Goal: Information Seeking & Learning: Learn about a topic

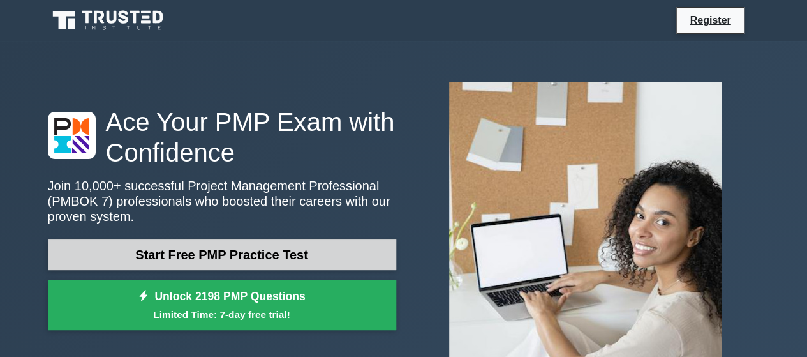
click at [199, 251] on link "Start Free PMP Practice Test" at bounding box center [222, 254] width 348 height 31
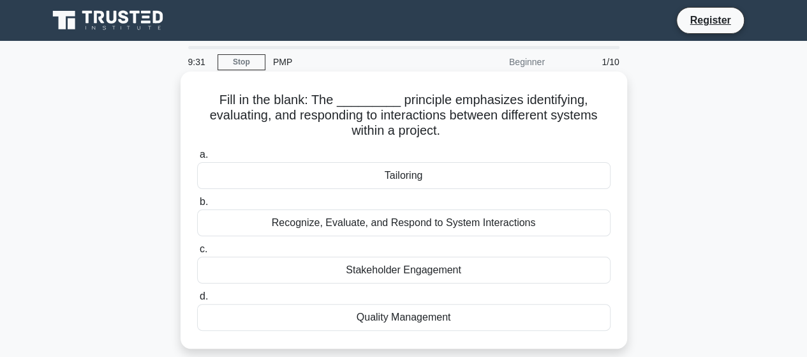
click at [392, 180] on div "Tailoring" at bounding box center [403, 175] width 413 height 27
click at [197, 159] on input "a. Tailoring" at bounding box center [197, 155] width 0 height 8
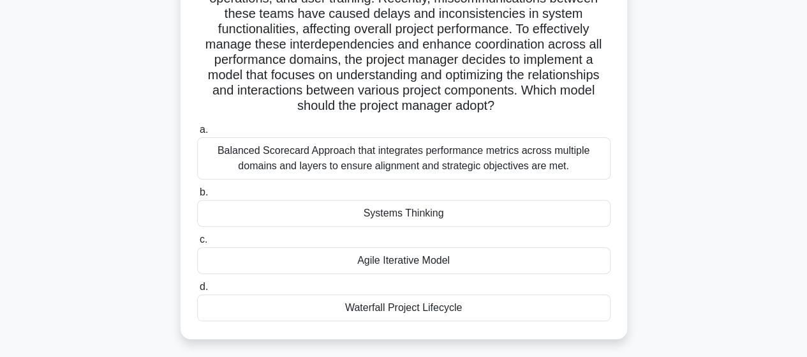
scroll to position [135, 0]
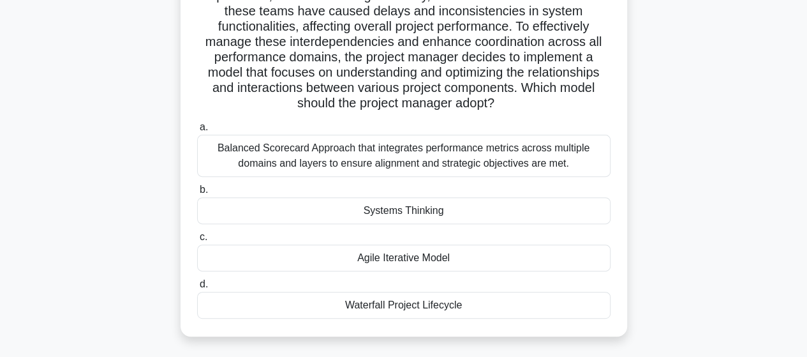
click at [422, 255] on div "Agile Iterative Model" at bounding box center [403, 257] width 413 height 27
click at [197, 241] on input "c. Agile Iterative Model" at bounding box center [197, 237] width 0 height 8
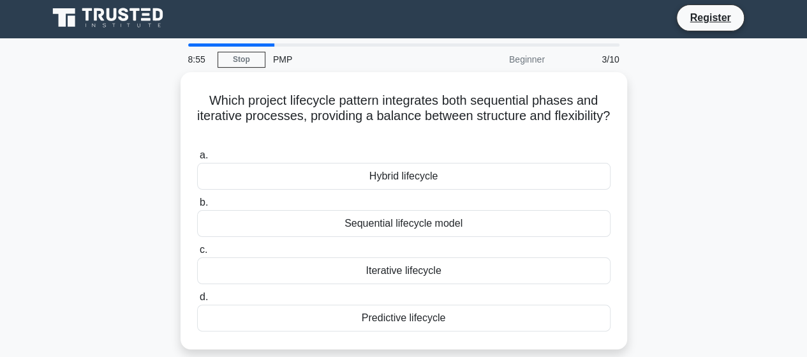
scroll to position [0, 0]
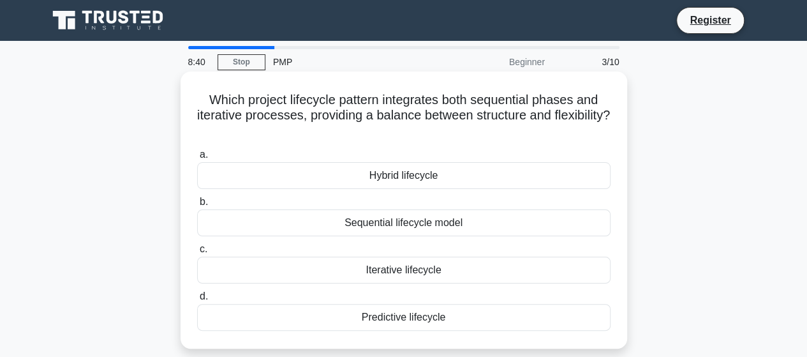
click at [408, 179] on div "Hybrid lifecycle" at bounding box center [403, 175] width 413 height 27
click at [197, 159] on input "a. Hybrid lifecycle" at bounding box center [197, 155] width 0 height 8
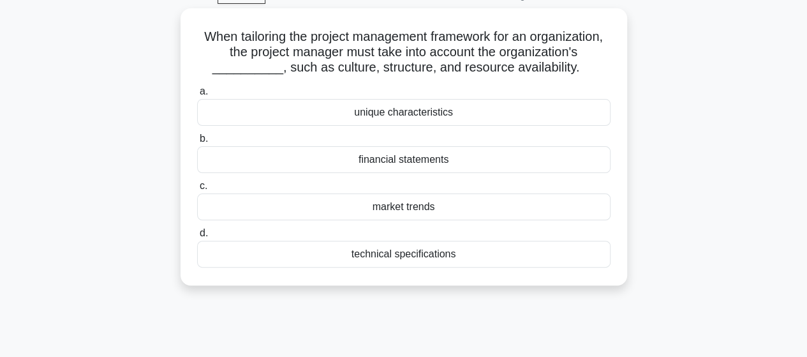
scroll to position [47, 0]
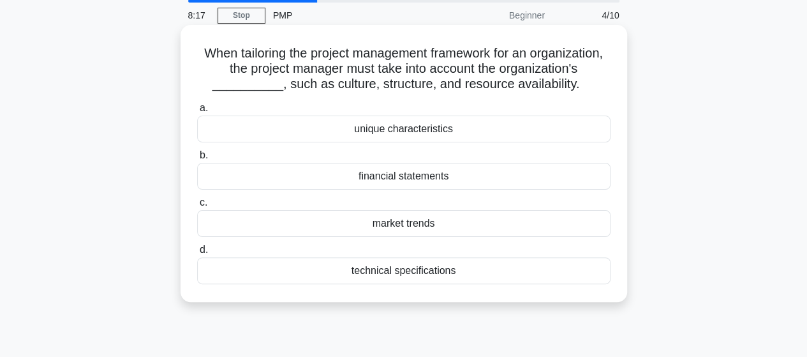
click at [397, 142] on div "unique characteristics" at bounding box center [403, 128] width 413 height 27
click at [197, 112] on input "a. unique characteristics" at bounding box center [197, 108] width 0 height 8
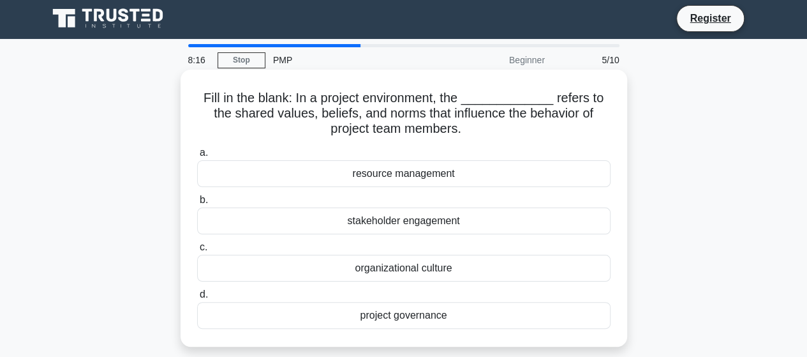
scroll to position [0, 0]
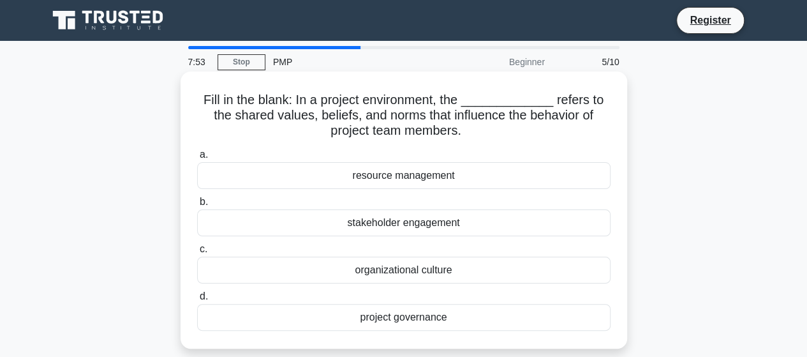
click at [402, 323] on div "project governance" at bounding box center [403, 317] width 413 height 27
click at [197, 300] on input "d. project governance" at bounding box center [197, 296] width 0 height 8
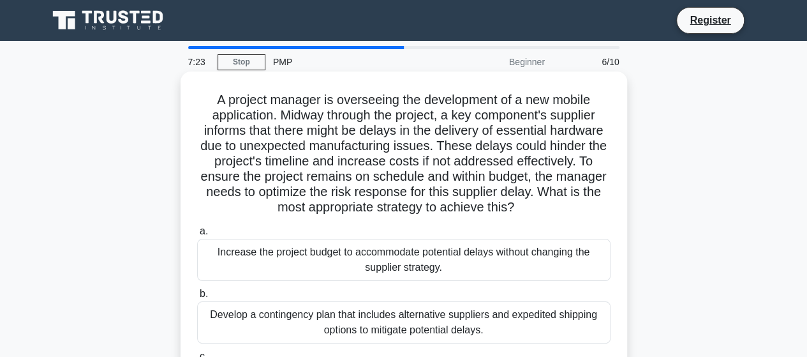
click at [431, 317] on div "Develop a contingency plan that includes alternative suppliers and expedited sh…" at bounding box center [403, 322] width 413 height 42
click at [197, 298] on input "b. Develop a contingency plan that includes alternative suppliers and expedited…" at bounding box center [197, 294] width 0 height 8
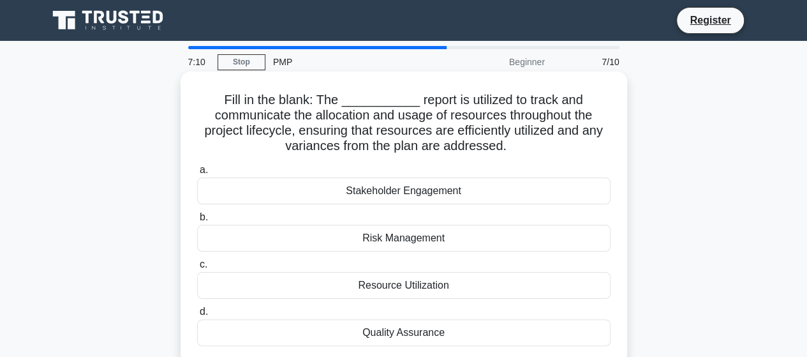
click at [414, 287] on div "Resource Utilization" at bounding box center [403, 285] width 413 height 27
click at [197, 269] on input "c. Resource Utilization" at bounding box center [197, 264] width 0 height 8
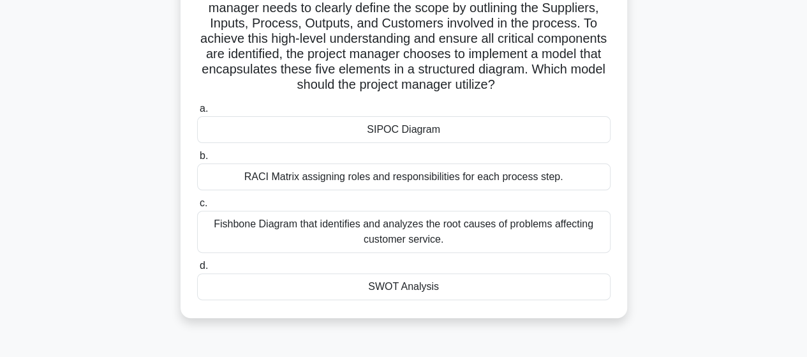
scroll to position [111, 0]
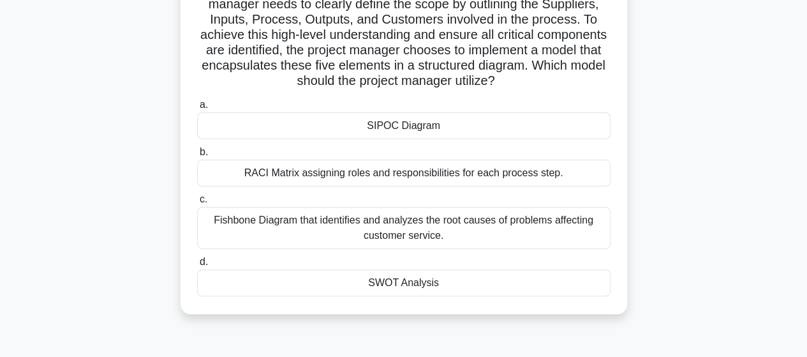
click at [391, 273] on div "SWOT Analysis" at bounding box center [403, 282] width 413 height 27
click at [197, 266] on input "d. SWOT Analysis" at bounding box center [197, 262] width 0 height 8
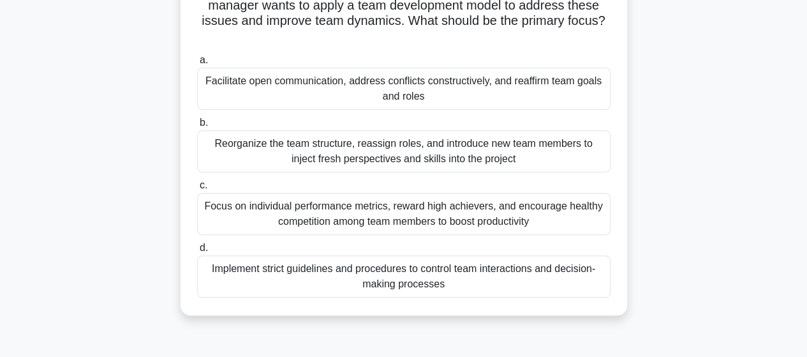
scroll to position [168, 0]
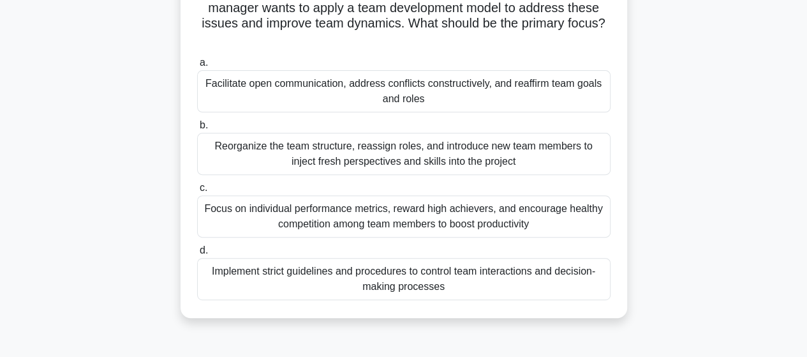
click at [434, 208] on div "Focus on individual performance metrics, reward high achievers, and encourage h…" at bounding box center [403, 216] width 413 height 42
click at [197, 192] on input "c. Focus on individual performance metrics, reward high achievers, and encourag…" at bounding box center [197, 188] width 0 height 8
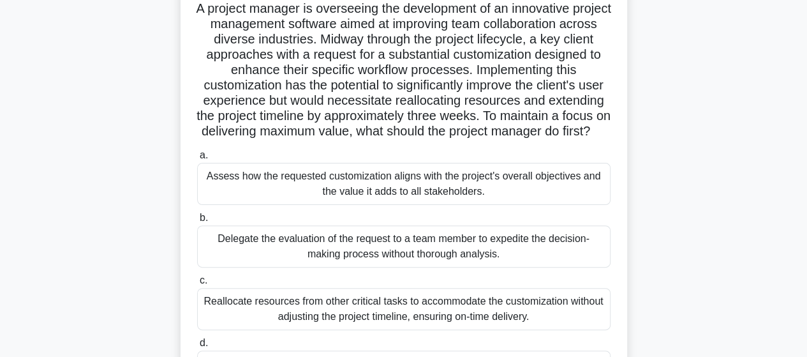
scroll to position [95, 0]
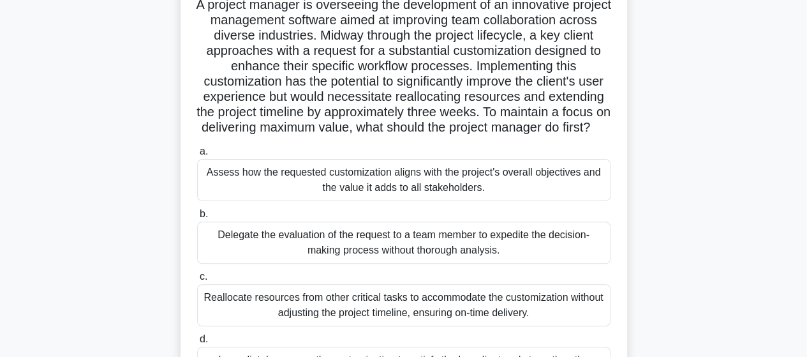
click at [457, 257] on div "Delegate the evaluation of the request to a team member to expedite the decisio…" at bounding box center [403, 242] width 413 height 42
click at [197, 218] on input "b. Delegate the evaluation of the request to a team member to expedite the deci…" at bounding box center [197, 214] width 0 height 8
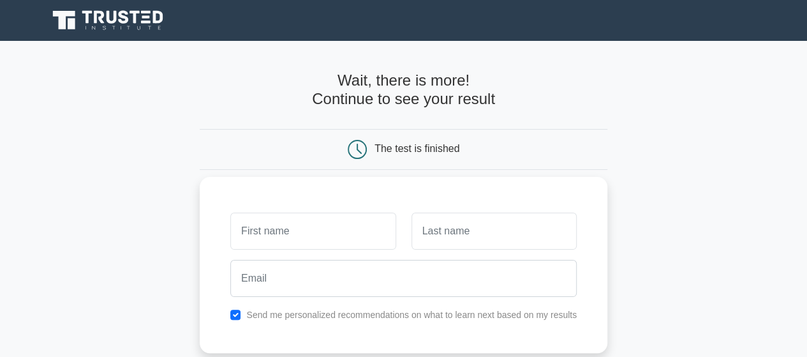
click at [328, 214] on input "text" at bounding box center [312, 230] width 165 height 37
type input "Prudence"
click at [464, 237] on input "text" at bounding box center [493, 230] width 165 height 37
type input "NDAGIJIMANA"
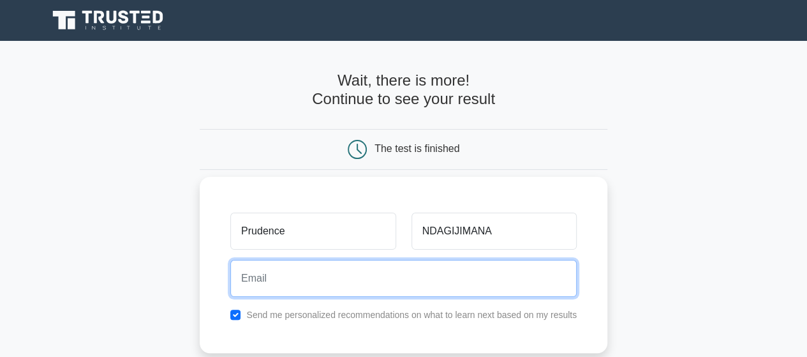
click at [358, 283] on input "email" at bounding box center [403, 278] width 346 height 37
type input "[EMAIL_ADDRESS][DOMAIN_NAME]"
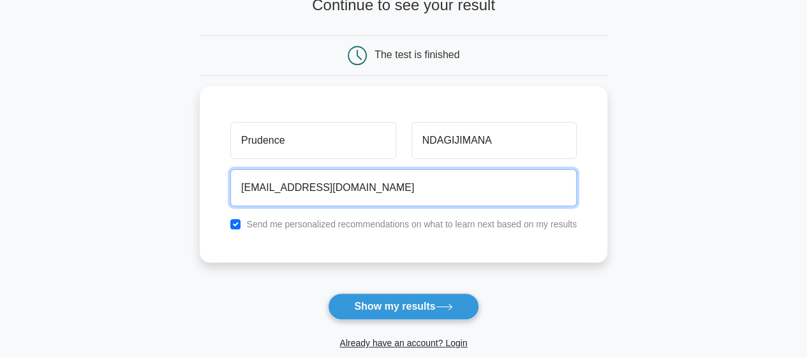
scroll to position [98, 0]
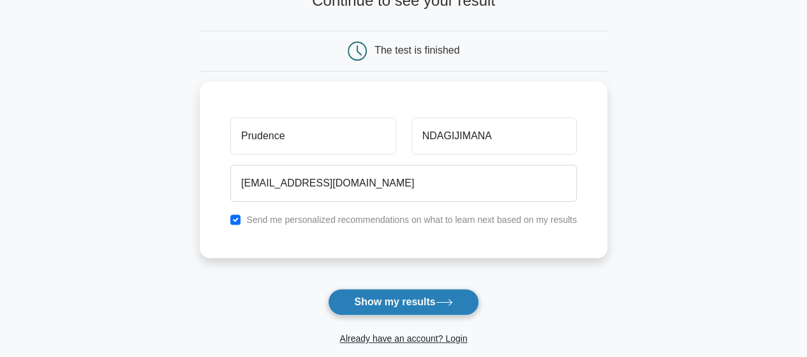
click at [383, 306] on button "Show my results" at bounding box center [403, 301] width 151 height 27
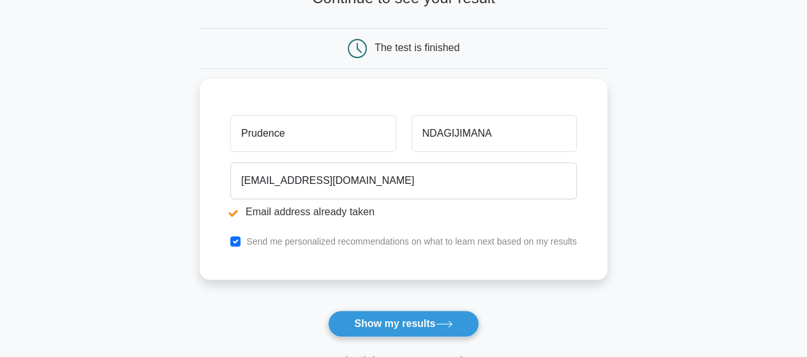
scroll to position [183, 0]
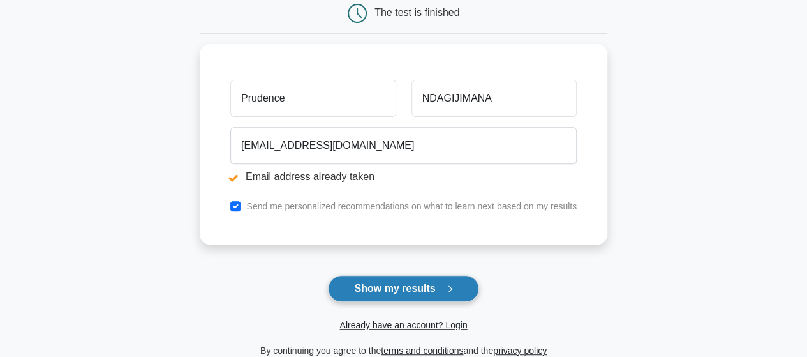
click at [398, 289] on button "Show my results" at bounding box center [403, 288] width 151 height 27
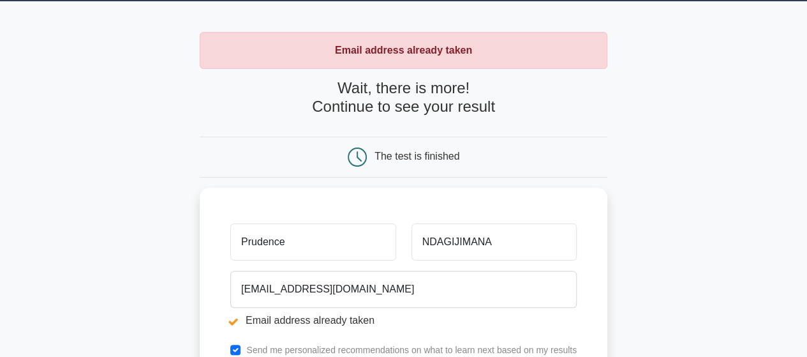
scroll to position [75, 0]
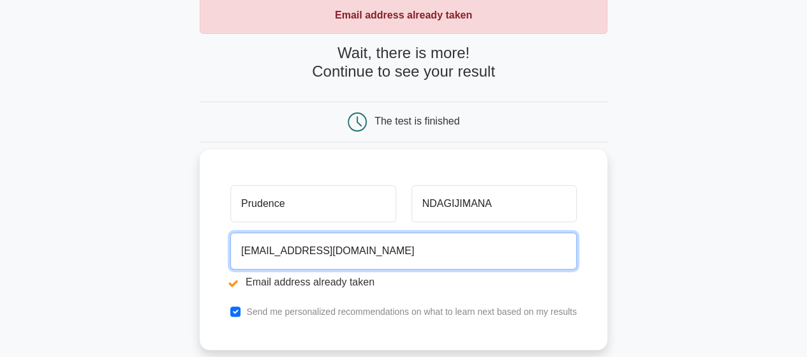
click at [288, 249] on input "ndapru200@gmail.com" at bounding box center [403, 250] width 346 height 37
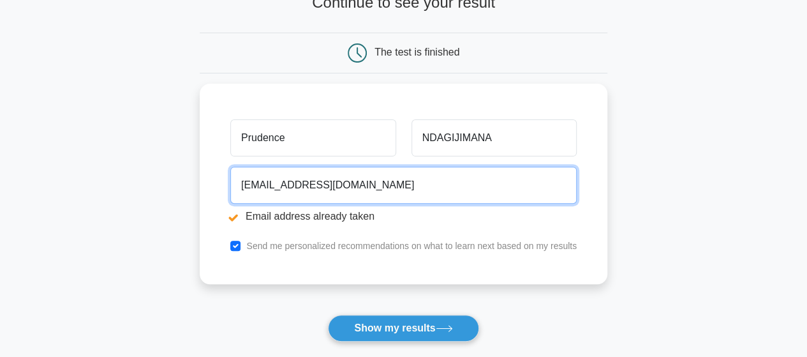
scroll to position [151, 0]
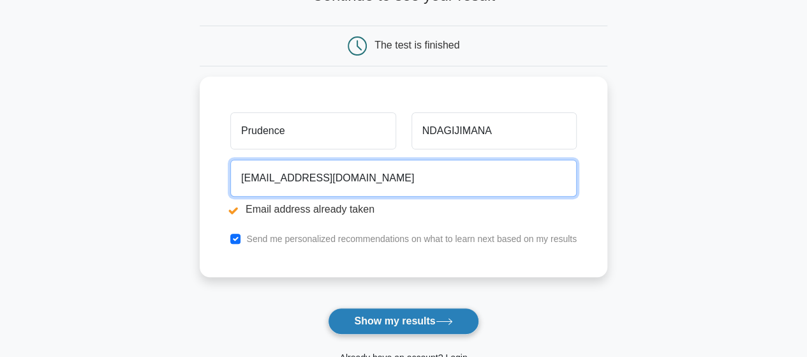
type input "ndapru2017@gmail.com"
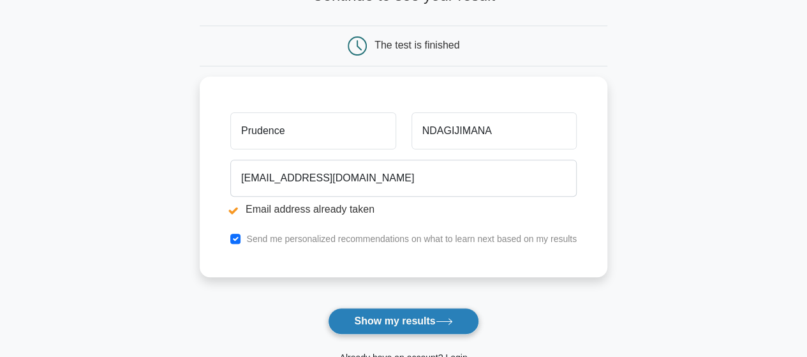
click at [364, 320] on button "Show my results" at bounding box center [403, 320] width 151 height 27
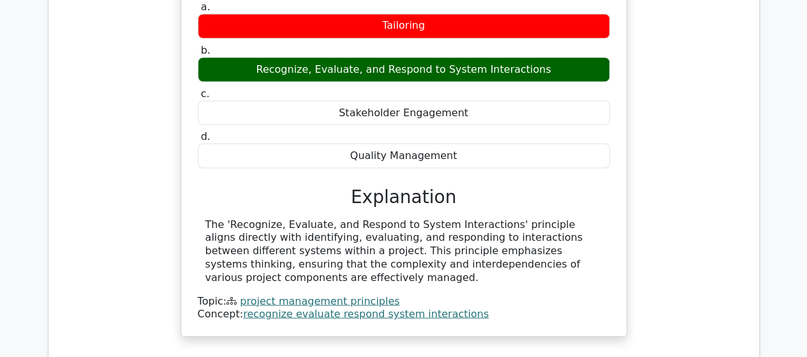
scroll to position [1255, 0]
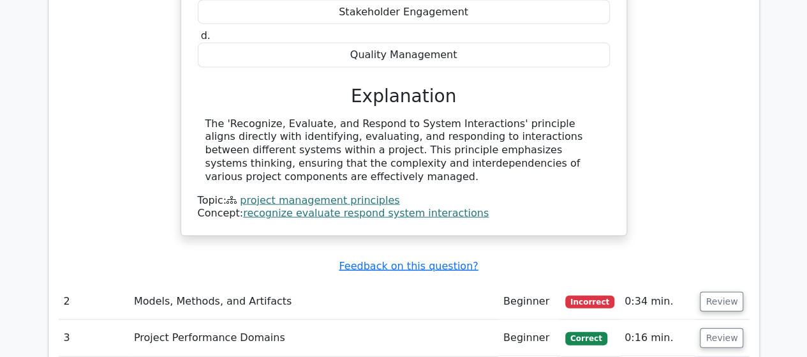
click at [315, 194] on link "project management principles" at bounding box center [319, 200] width 159 height 12
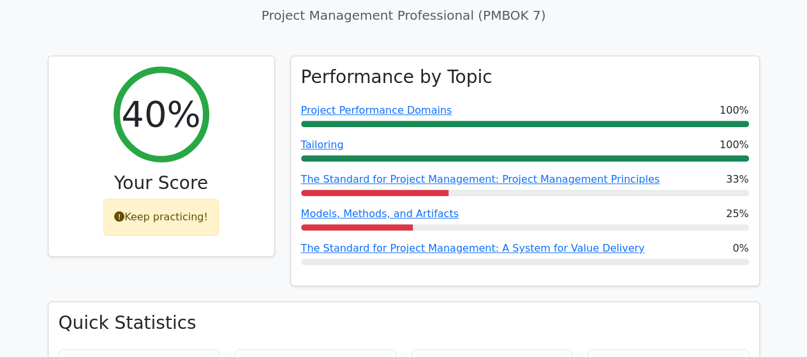
scroll to position [492, 0]
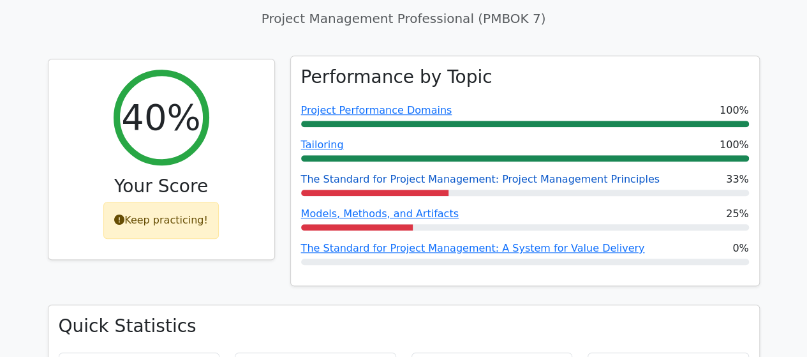
click at [461, 173] on link "The Standard for Project Management: Project Management Principles" at bounding box center [480, 179] width 358 height 12
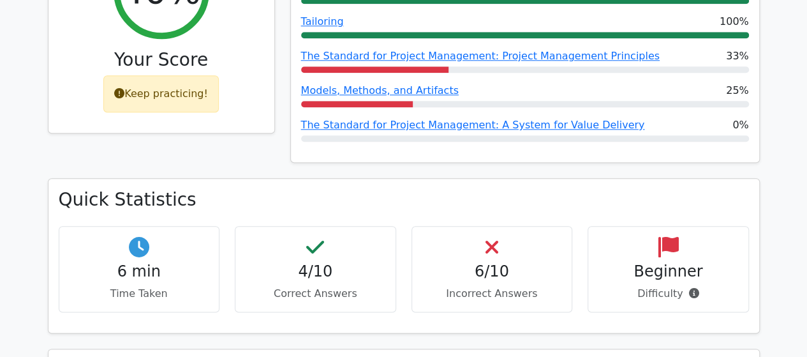
scroll to position [556, 0]
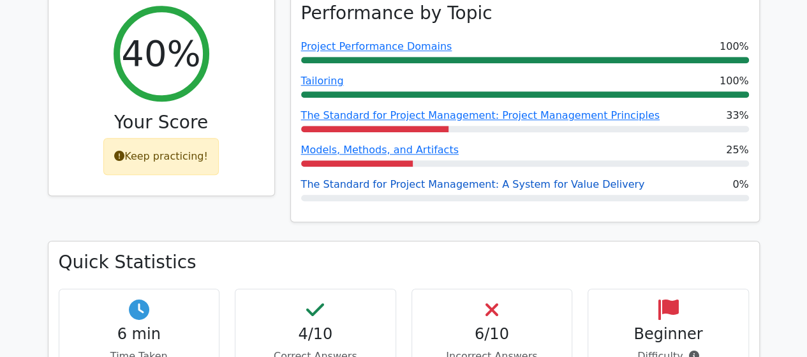
click at [450, 178] on link "The Standard for Project Management: A System for Value Delivery" at bounding box center [473, 184] width 344 height 12
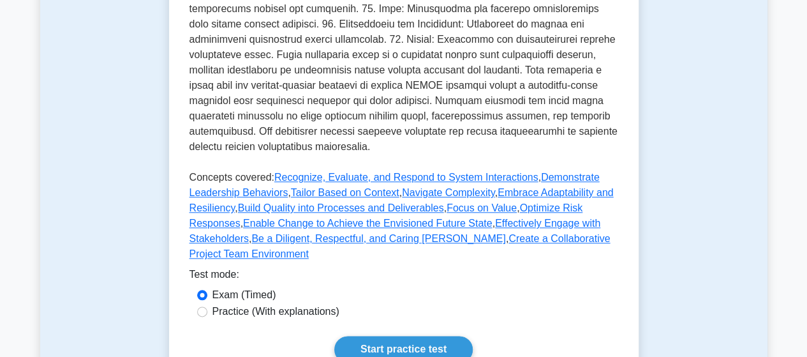
scroll to position [612, 0]
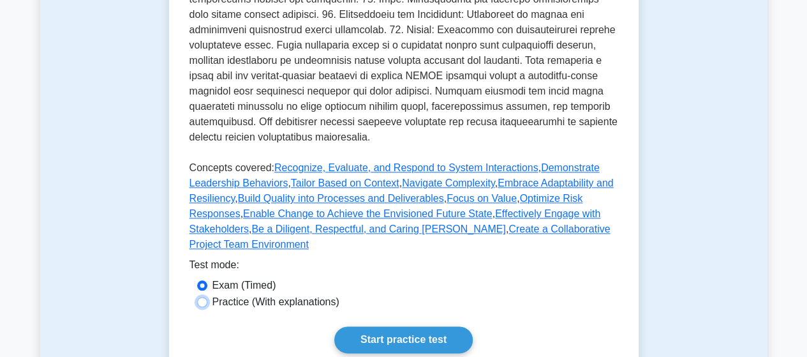
click at [202, 297] on input "Practice (With explanations)" at bounding box center [202, 302] width 10 height 10
radio input "true"
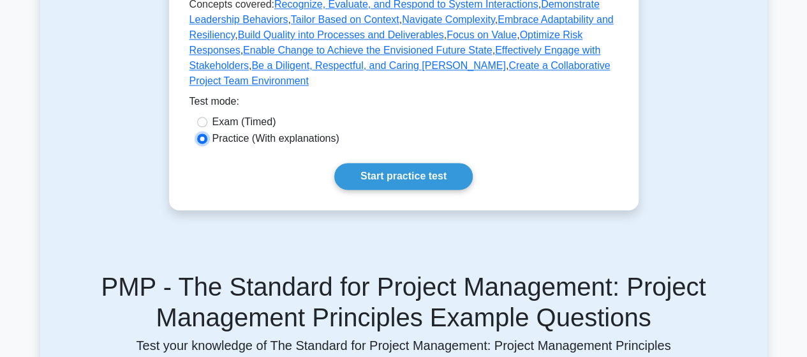
scroll to position [810, 0]
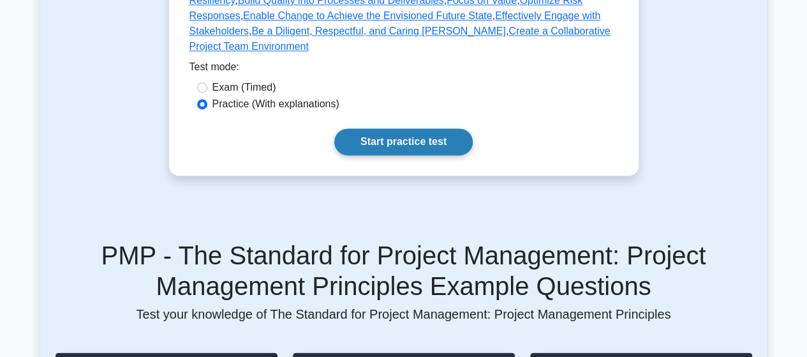
click at [399, 129] on link "Start practice test" at bounding box center [403, 141] width 138 height 27
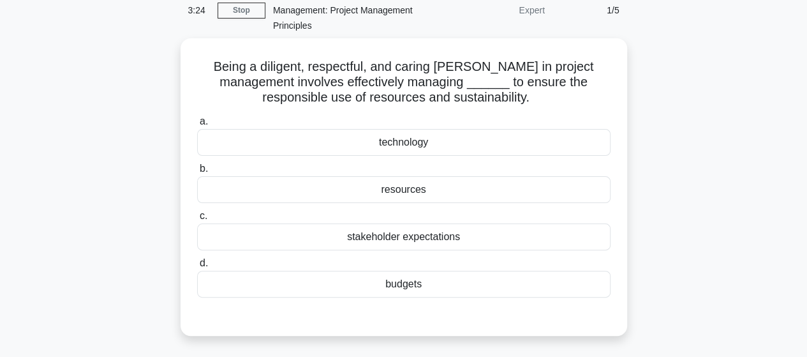
scroll to position [50, 0]
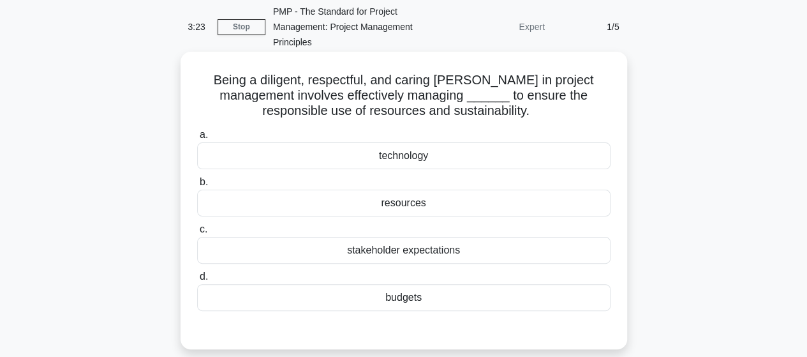
click at [427, 242] on div "stakeholder expectations" at bounding box center [403, 250] width 413 height 27
click at [197, 233] on input "c. stakeholder expectations" at bounding box center [197, 229] width 0 height 8
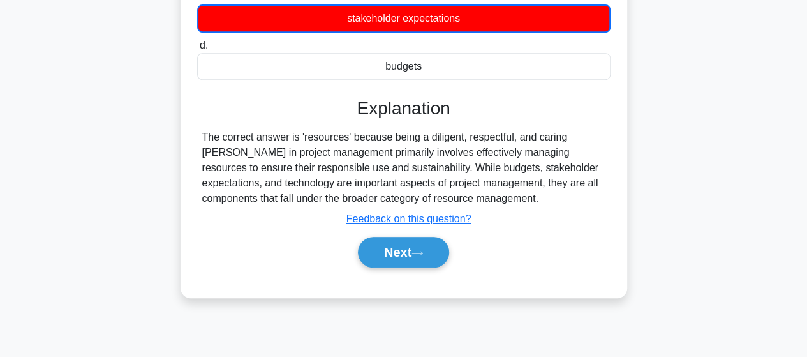
scroll to position [285, 0]
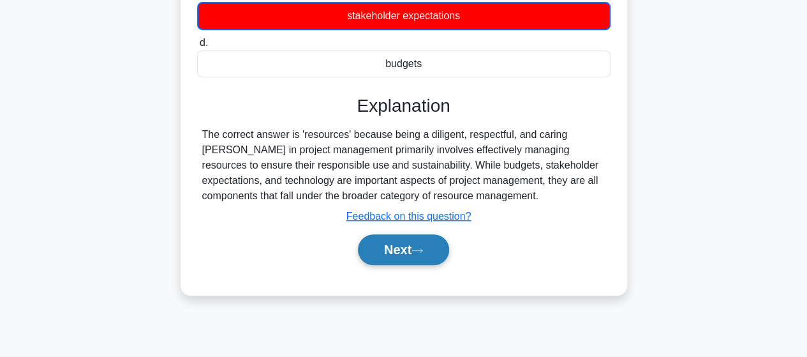
click at [397, 251] on button "Next" at bounding box center [403, 249] width 91 height 31
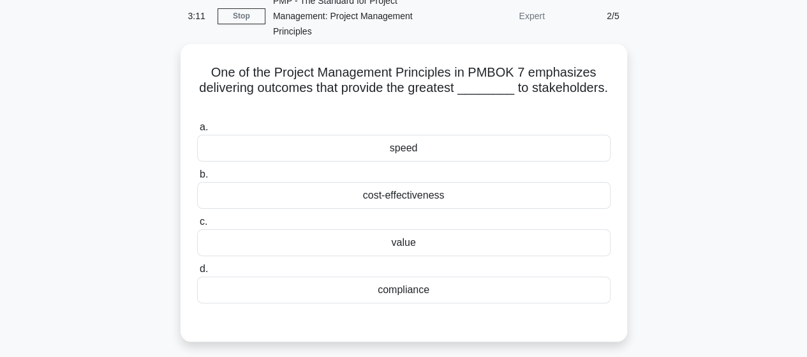
scroll to position [59, 0]
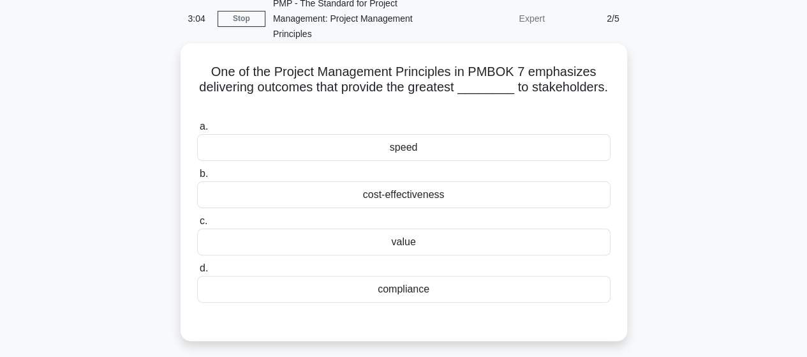
click at [412, 246] on div "value" at bounding box center [403, 241] width 413 height 27
click at [197, 225] on input "c. value" at bounding box center [197, 221] width 0 height 8
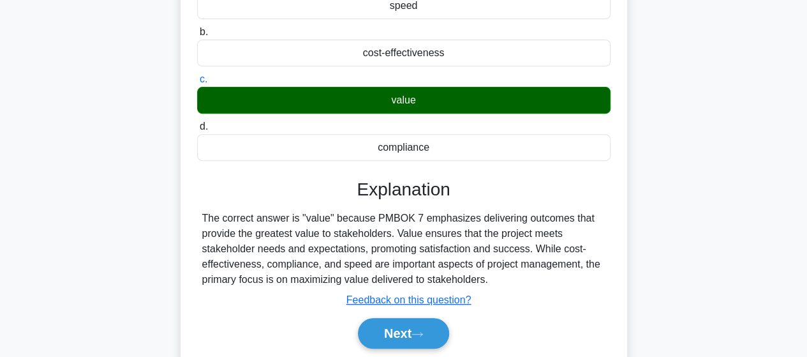
scroll to position [269, 0]
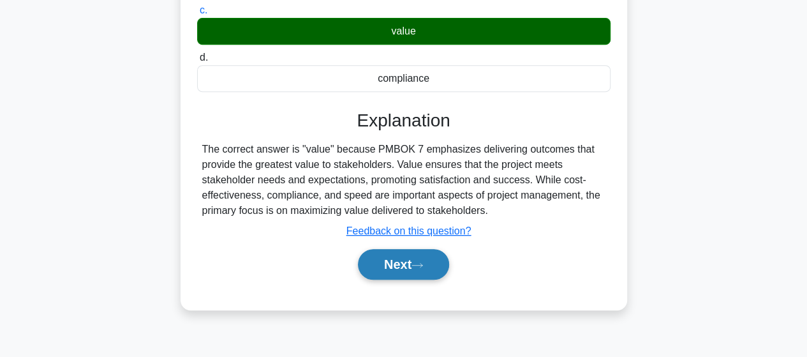
click at [389, 260] on button "Next" at bounding box center [403, 264] width 91 height 31
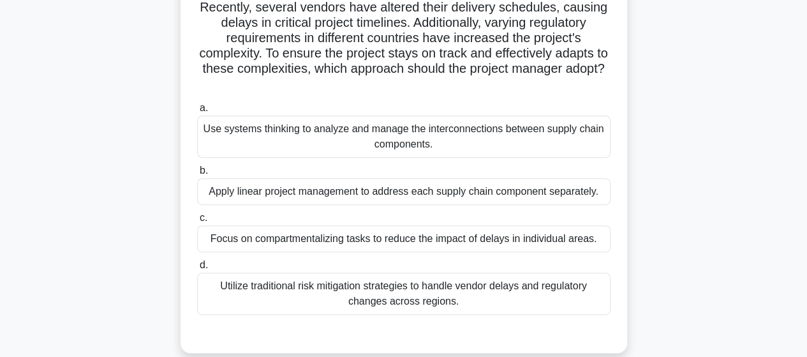
scroll to position [190, 0]
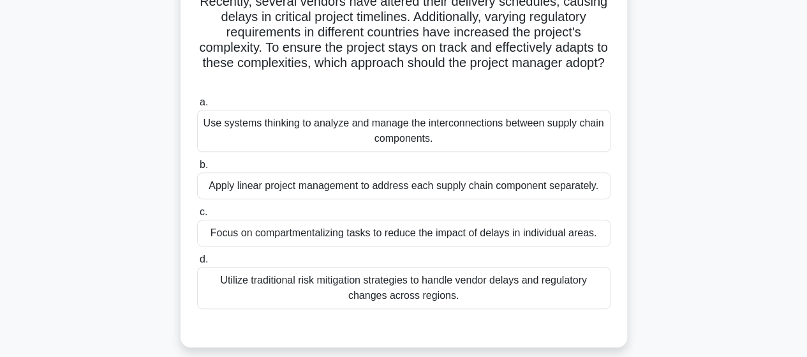
click at [373, 132] on div "Use systems thinking to analyze and manage the interconnections between supply …" at bounding box center [403, 131] width 413 height 42
click at [197, 107] on input "a. Use systems thinking to analyze and manage the interconnections between supp…" at bounding box center [197, 102] width 0 height 8
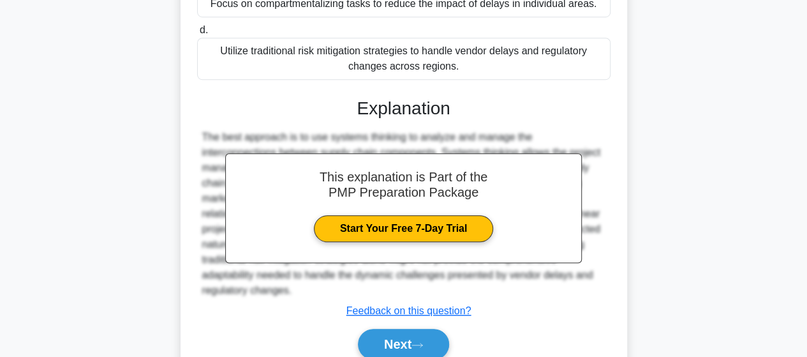
scroll to position [474, 0]
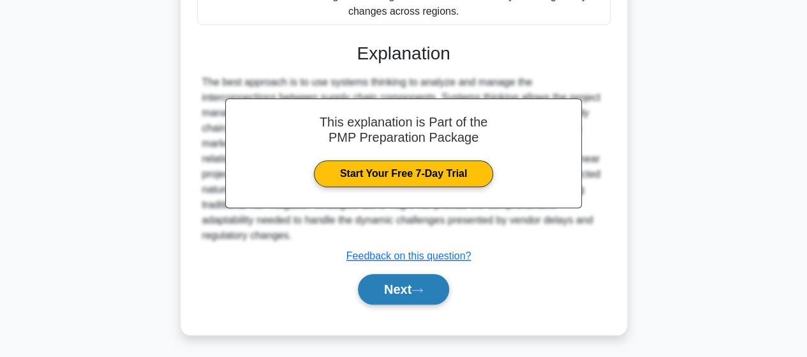
click at [404, 279] on button "Next" at bounding box center [403, 289] width 91 height 31
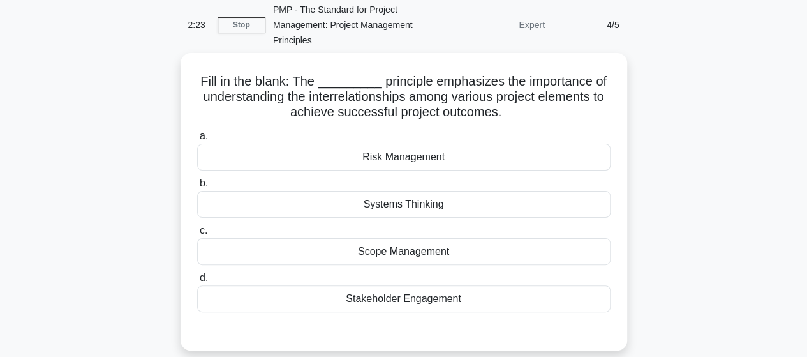
scroll to position [51, 0]
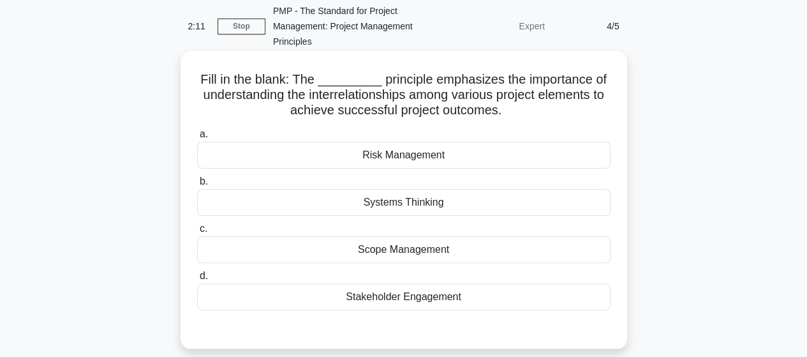
click at [398, 299] on div "Stakeholder Engagement" at bounding box center [403, 296] width 413 height 27
click at [197, 280] on input "d. Stakeholder Engagement" at bounding box center [197, 276] width 0 height 8
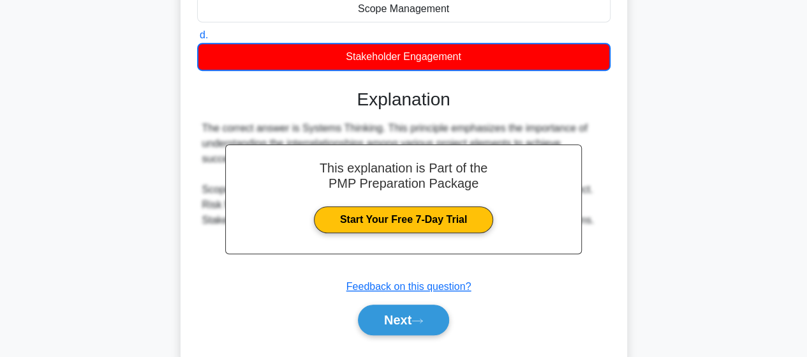
scroll to position [293, 0]
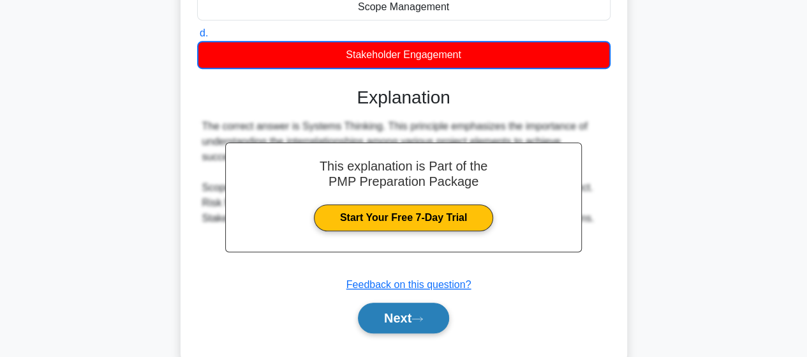
click at [382, 307] on button "Next" at bounding box center [403, 317] width 91 height 31
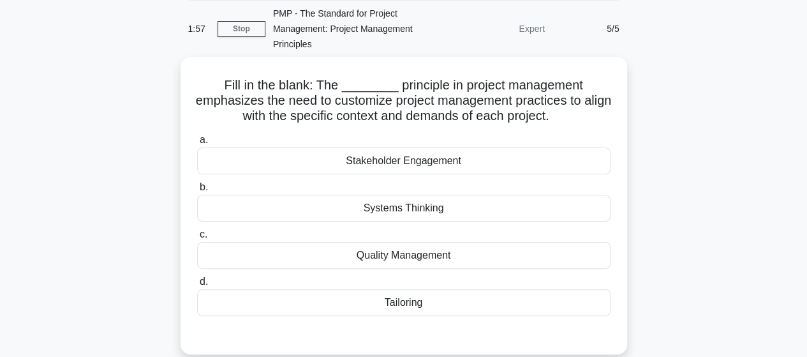
scroll to position [55, 0]
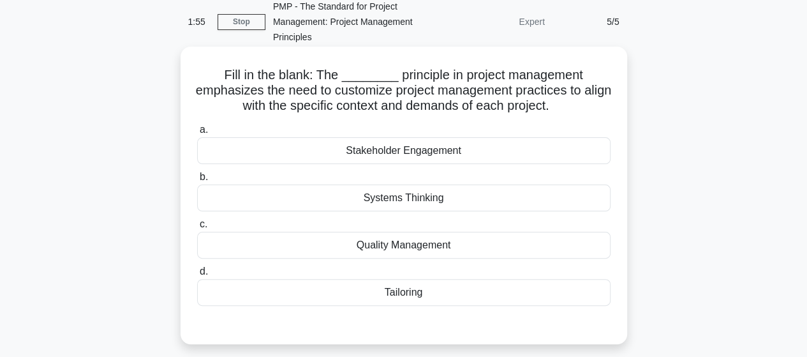
click at [387, 208] on div "Systems Thinking" at bounding box center [403, 197] width 413 height 27
click at [197, 181] on input "b. Systems Thinking" at bounding box center [197, 177] width 0 height 8
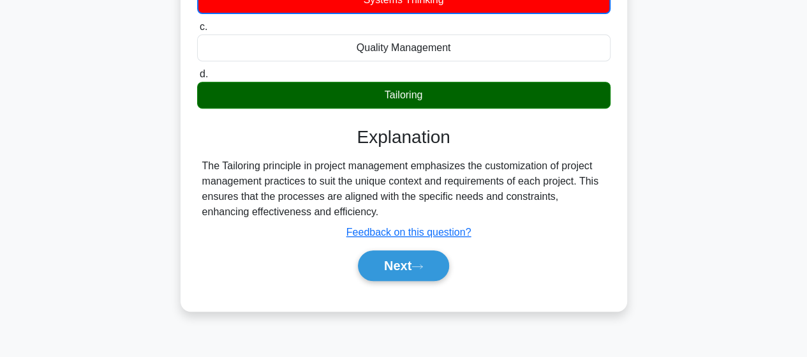
scroll to position [260, 0]
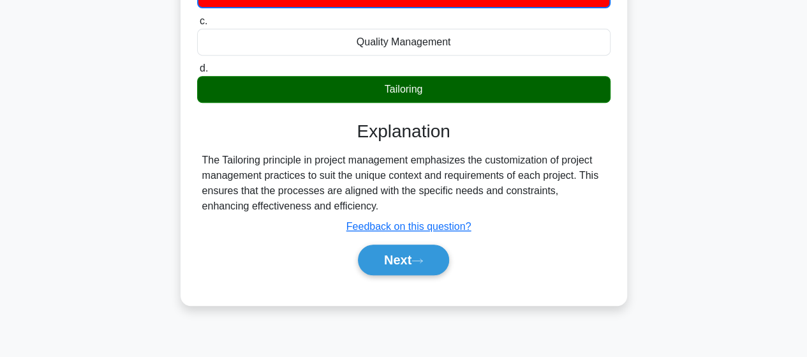
click at [383, 274] on div "Next" at bounding box center [403, 259] width 413 height 41
click at [390, 258] on button "Next" at bounding box center [403, 259] width 91 height 31
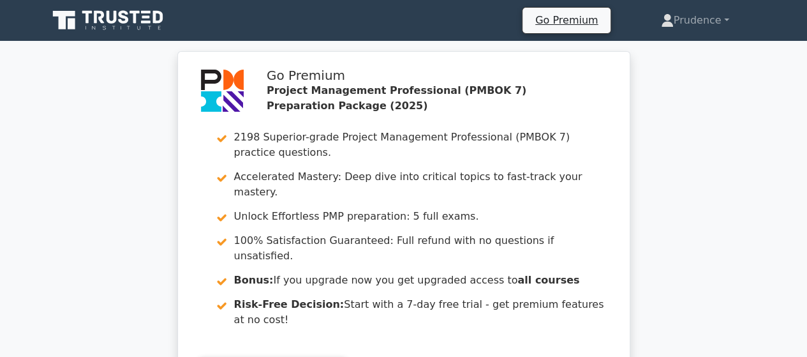
click at [773, 91] on div "Go Premium Project Management Professional (PMBOK 7) Preparation Package (2025)…" at bounding box center [403, 234] width 807 height 366
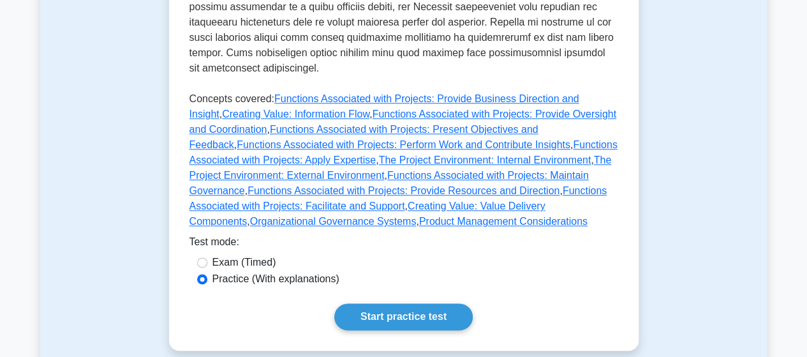
scroll to position [719, 0]
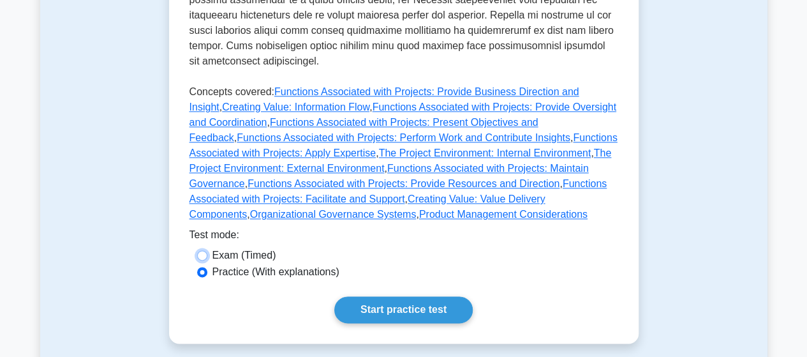
click at [203, 250] on input "Exam (Timed)" at bounding box center [202, 255] width 10 height 10
radio input "true"
click at [200, 267] on input "Practice (With explanations)" at bounding box center [202, 272] width 10 height 10
radio input "true"
click at [371, 296] on link "Start practice test" at bounding box center [403, 309] width 138 height 27
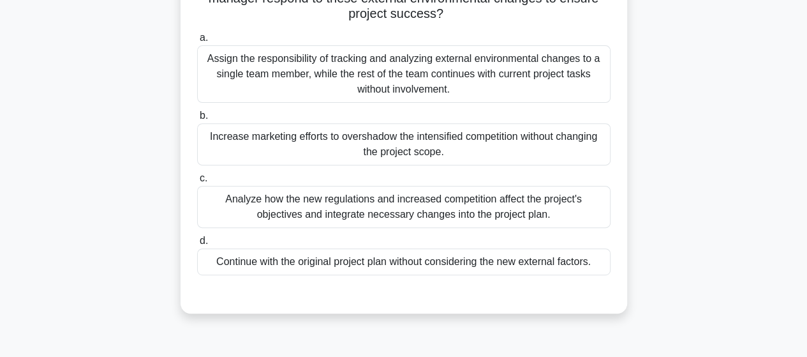
scroll to position [182, 0]
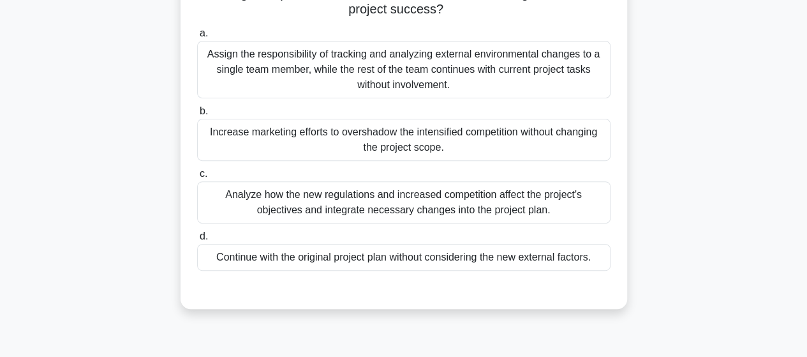
click at [448, 257] on div "Continue with the original project plan without considering the new external fa…" at bounding box center [403, 257] width 413 height 27
click at [197, 240] on input "d. Continue with the original project plan without considering the new external…" at bounding box center [197, 236] width 0 height 8
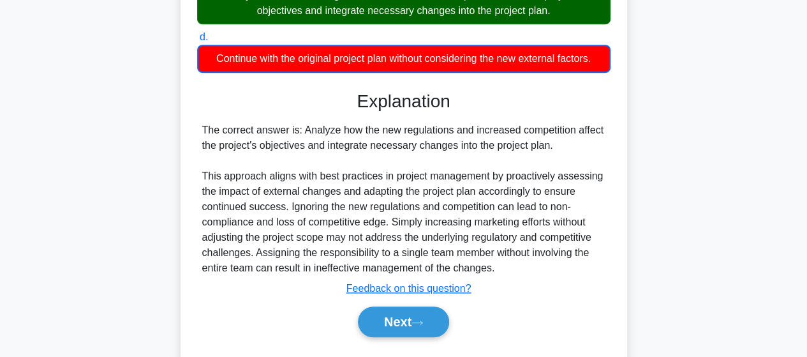
scroll to position [415, 0]
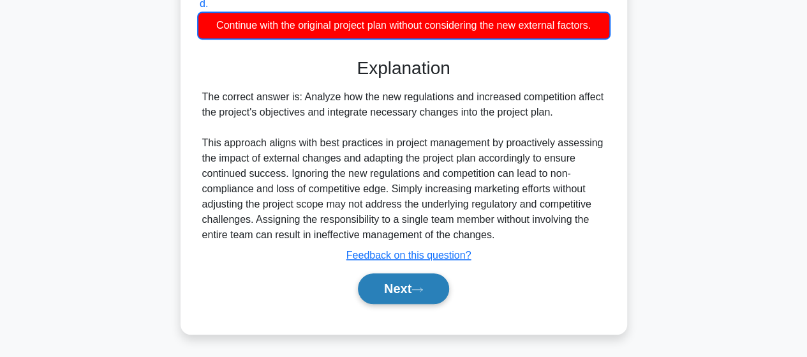
click at [392, 285] on button "Next" at bounding box center [403, 288] width 91 height 31
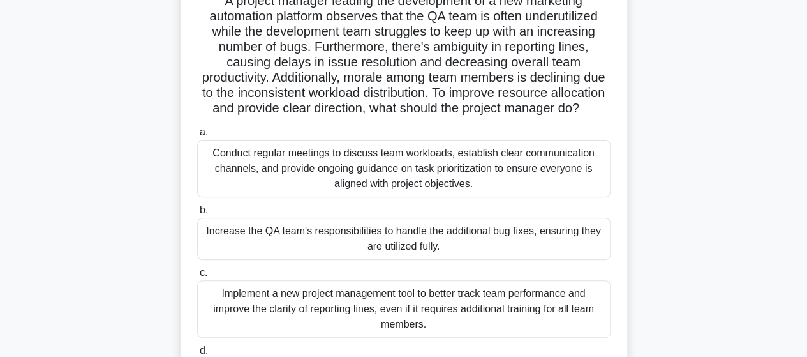
scroll to position [111, 0]
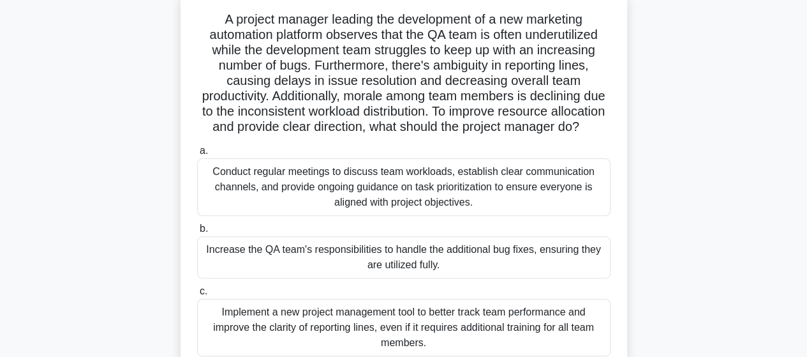
click at [446, 196] on div "Conduct regular meetings to discuss team workloads, establish clear communicati…" at bounding box center [403, 186] width 413 height 57
click at [197, 155] on input "a. Conduct regular meetings to discuss team workloads, establish clear communic…" at bounding box center [197, 151] width 0 height 8
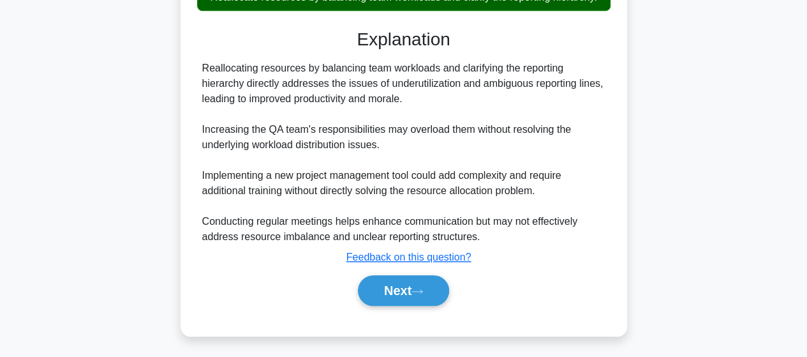
scroll to position [522, 0]
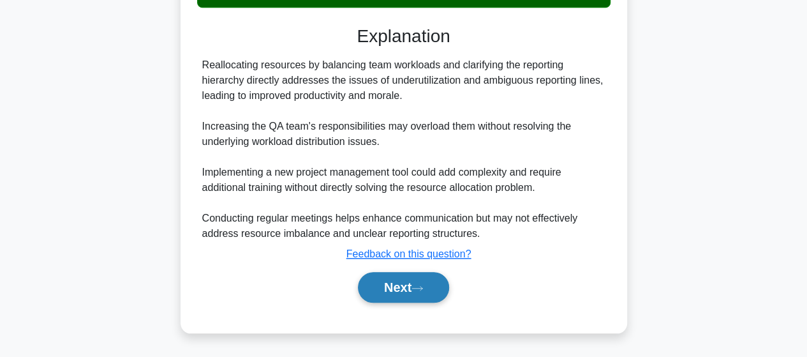
click at [387, 291] on button "Next" at bounding box center [403, 287] width 91 height 31
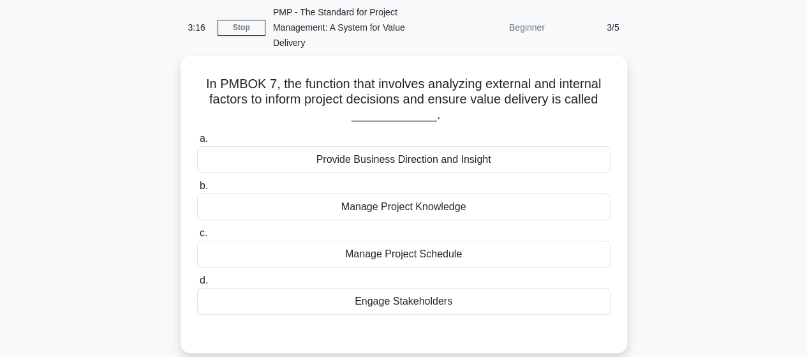
scroll to position [53, 0]
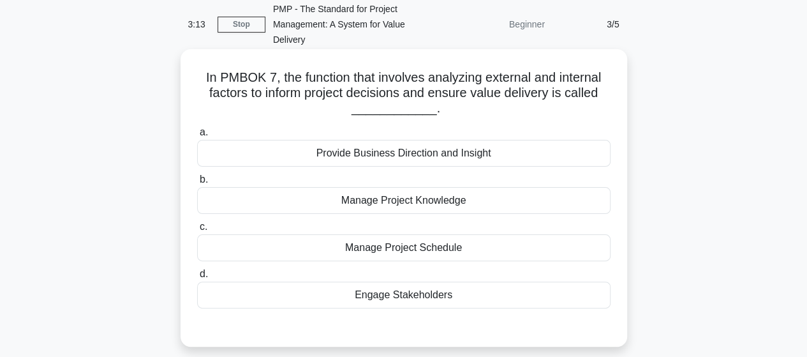
click at [450, 150] on div "Provide Business Direction and Insight" at bounding box center [403, 153] width 413 height 27
click at [197, 137] on input "a. Provide Business Direction and Insight" at bounding box center [197, 132] width 0 height 8
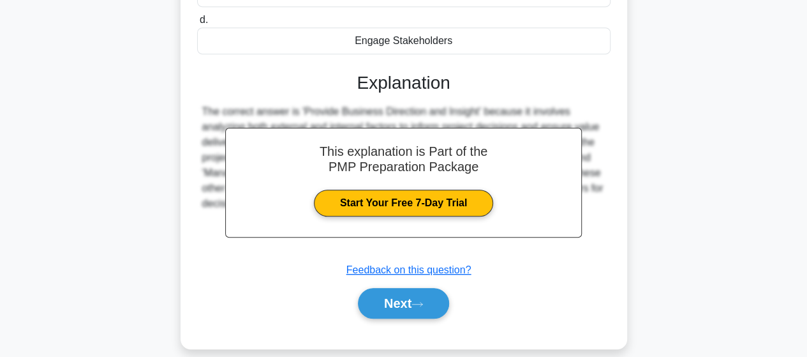
scroll to position [332, 0]
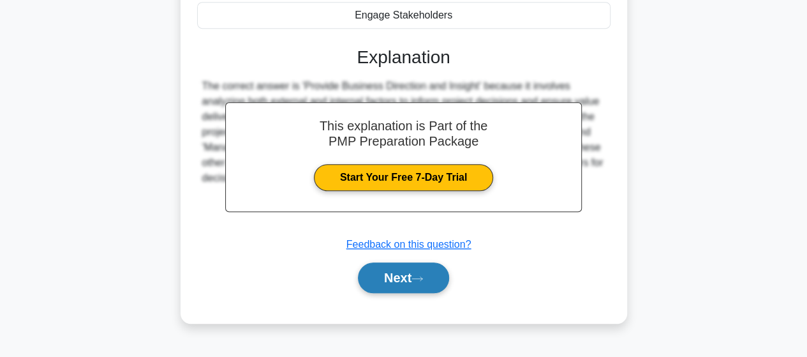
click at [391, 271] on button "Next" at bounding box center [403, 277] width 91 height 31
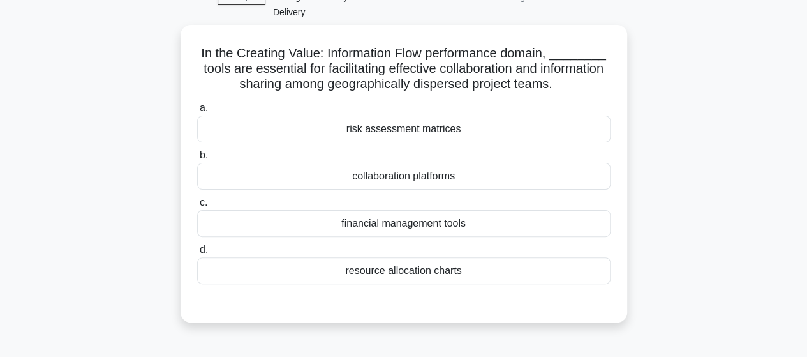
scroll to position [79, 0]
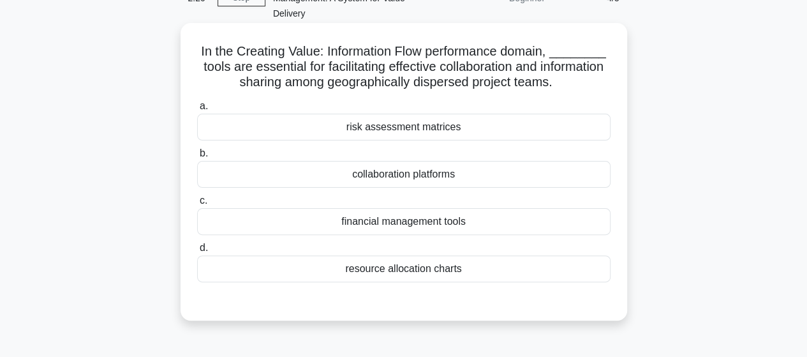
click at [395, 135] on div "risk assessment matrices" at bounding box center [403, 127] width 413 height 27
click at [197, 110] on input "a. risk assessment matrices" at bounding box center [197, 106] width 0 height 8
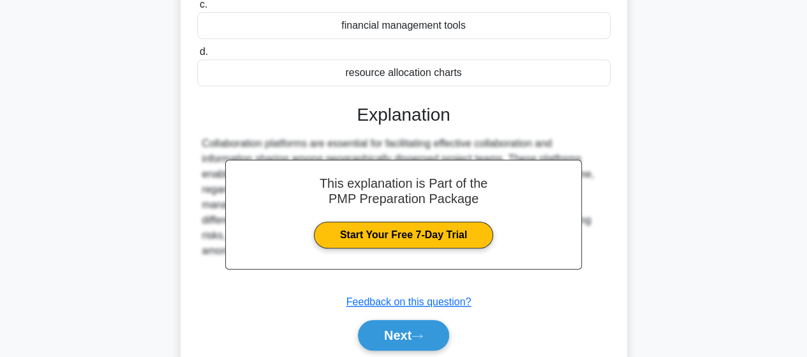
scroll to position [279, 0]
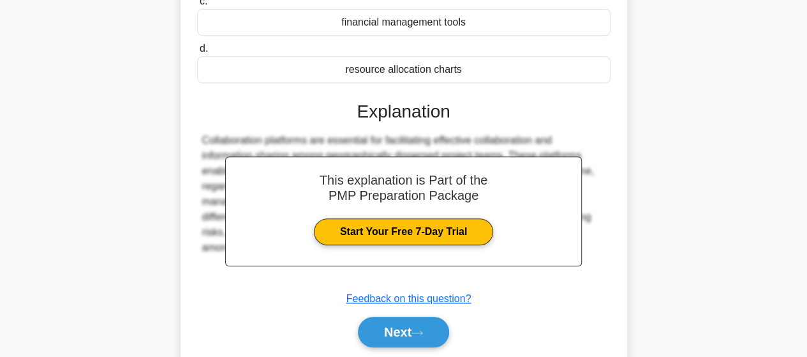
click at [606, 81] on div "resource allocation charts" at bounding box center [403, 69] width 413 height 27
click at [197, 53] on input "d. resource allocation charts" at bounding box center [197, 49] width 0 height 8
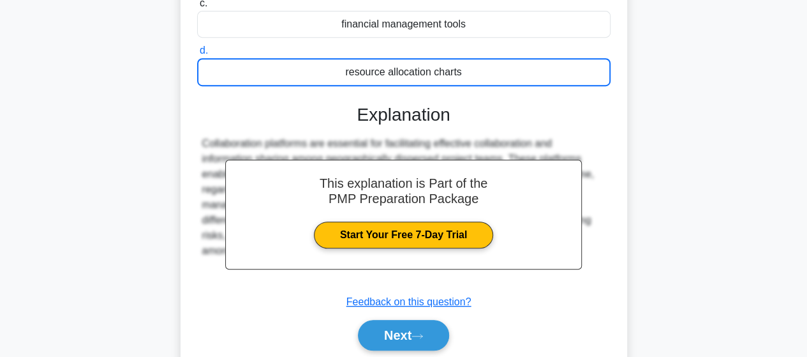
click at [689, 181] on div "In the Creating Value: Information Flow performance domain, ________ tools are …" at bounding box center [403, 111] width 727 height 570
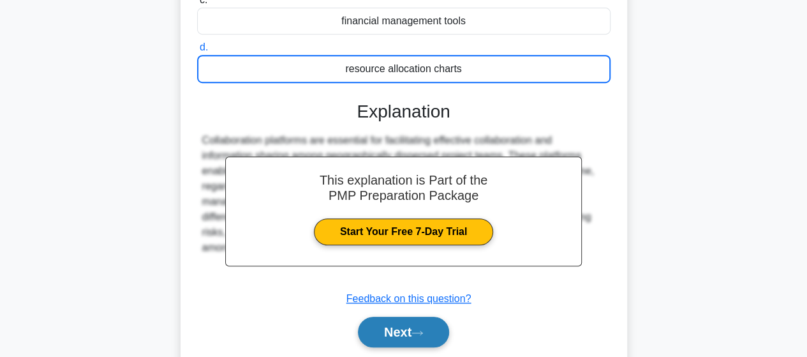
click at [402, 328] on button "Next" at bounding box center [403, 331] width 91 height 31
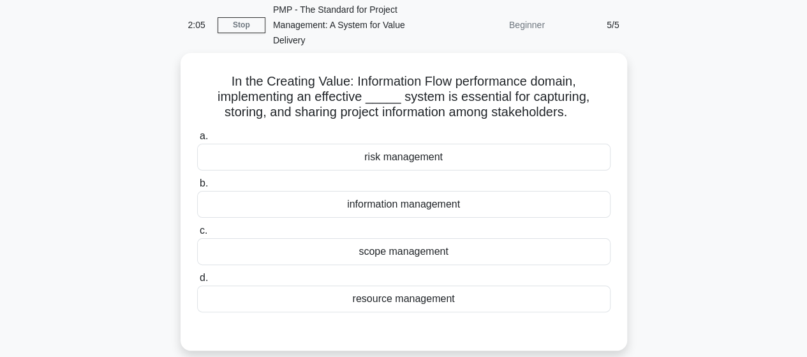
scroll to position [53, 0]
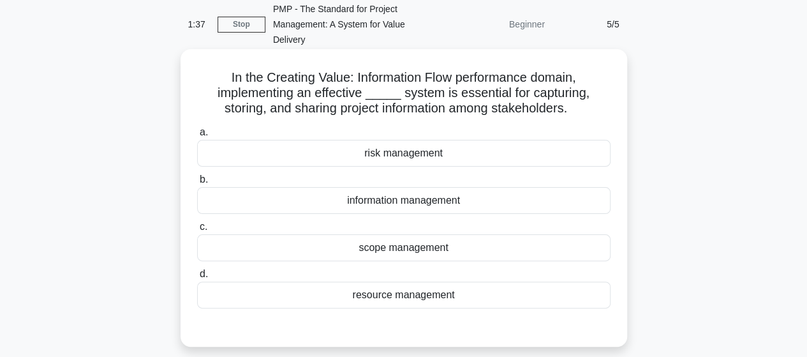
click at [381, 201] on div "information management" at bounding box center [403, 200] width 413 height 27
click at [197, 184] on input "b. information management" at bounding box center [197, 179] width 0 height 8
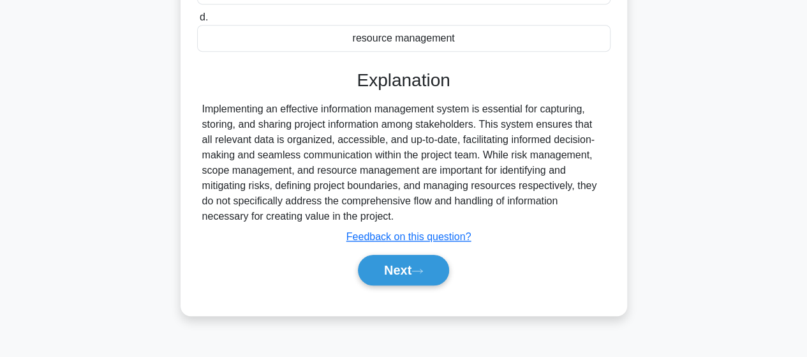
scroll to position [332, 0]
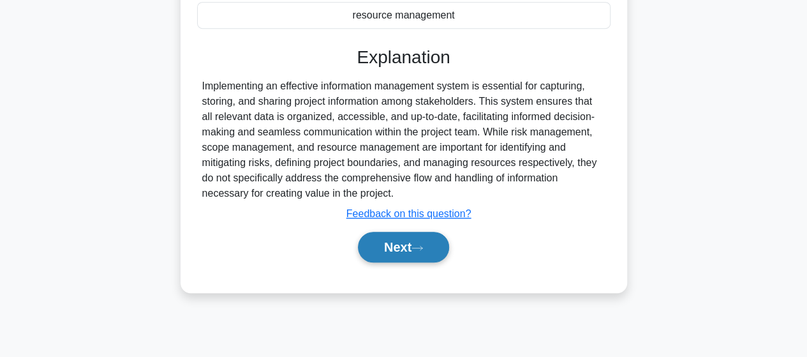
click at [392, 243] on button "Next" at bounding box center [403, 247] width 91 height 31
